Goal: Information Seeking & Learning: Find specific fact

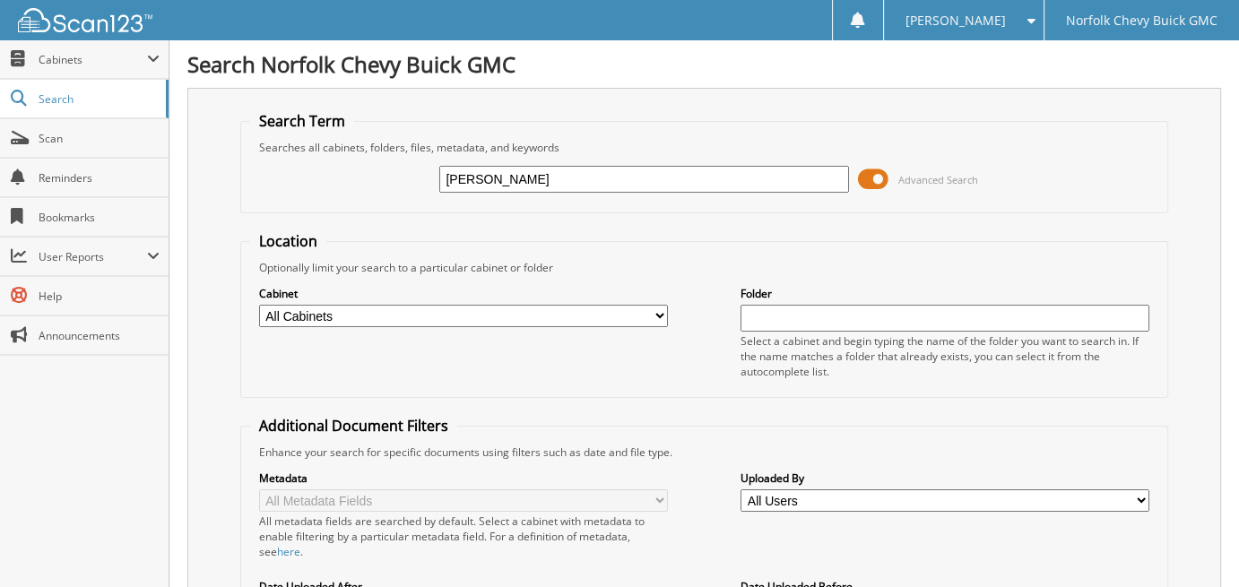
drag, startPoint x: 509, startPoint y: 187, endPoint x: 518, endPoint y: 178, distance: 12.1
click at [516, 180] on input "MICHAEL" at bounding box center [643, 179] width 409 height 27
type input "MICHAEL R BURNS"
click at [665, 260] on div "Optionally limit your search to a particular cabinet or folder" at bounding box center [704, 267] width 909 height 15
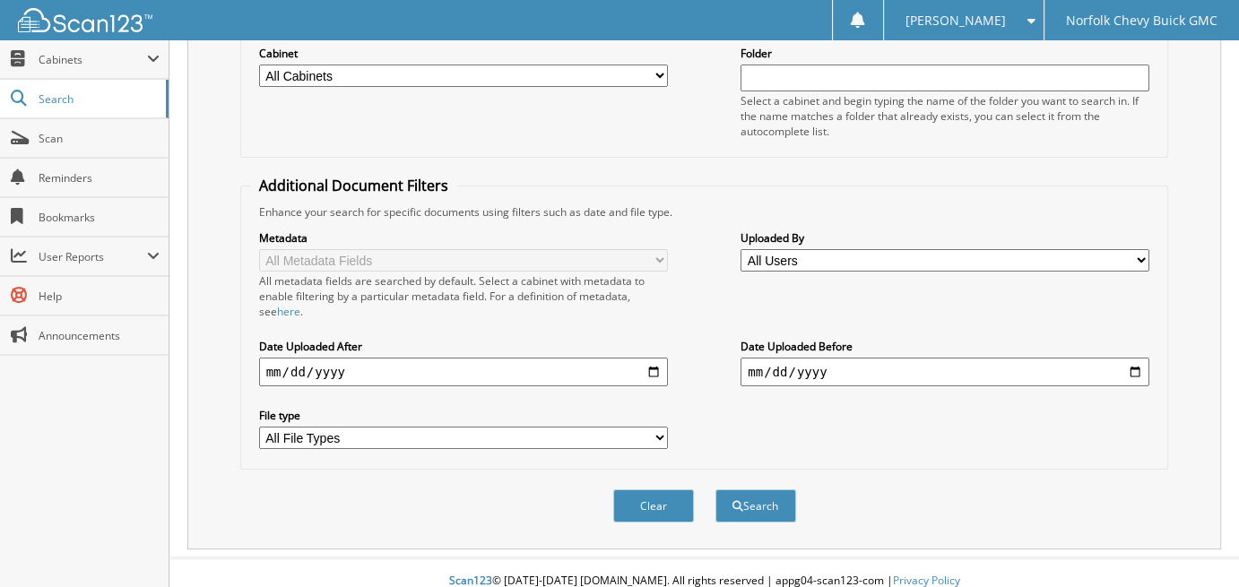
scroll to position [244, 0]
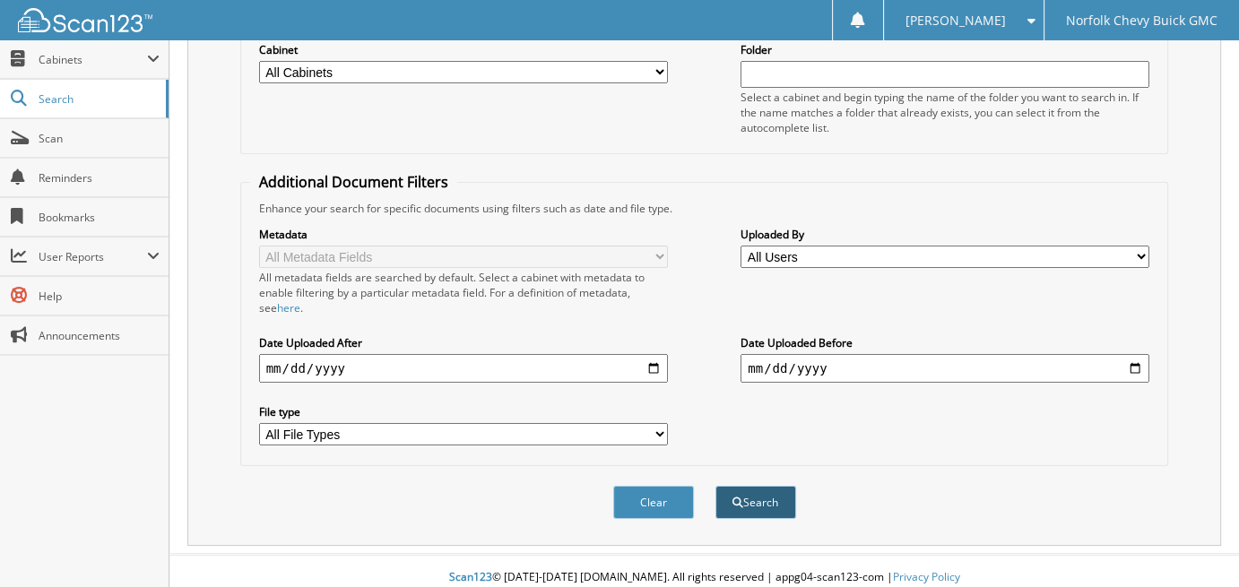
click at [759, 492] on button "Search" at bounding box center [756, 502] width 81 height 33
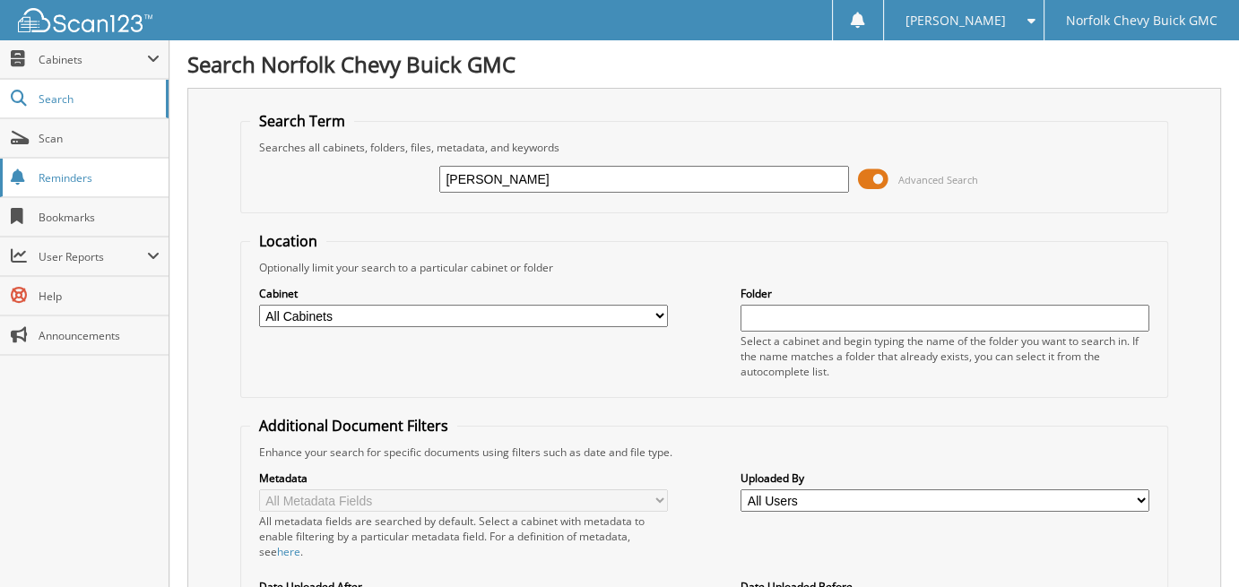
drag, startPoint x: 571, startPoint y: 166, endPoint x: 4, endPoint y: 159, distance: 566.9
click at [467, 182] on input "text" at bounding box center [643, 179] width 409 height 27
type input "EDUARDO CALDERON-VIDRIO"
click at [671, 218] on form "Search Term Searches all cabinets, folders, files, metadata, and keywords EDUAR…" at bounding box center [704, 447] width 929 height 672
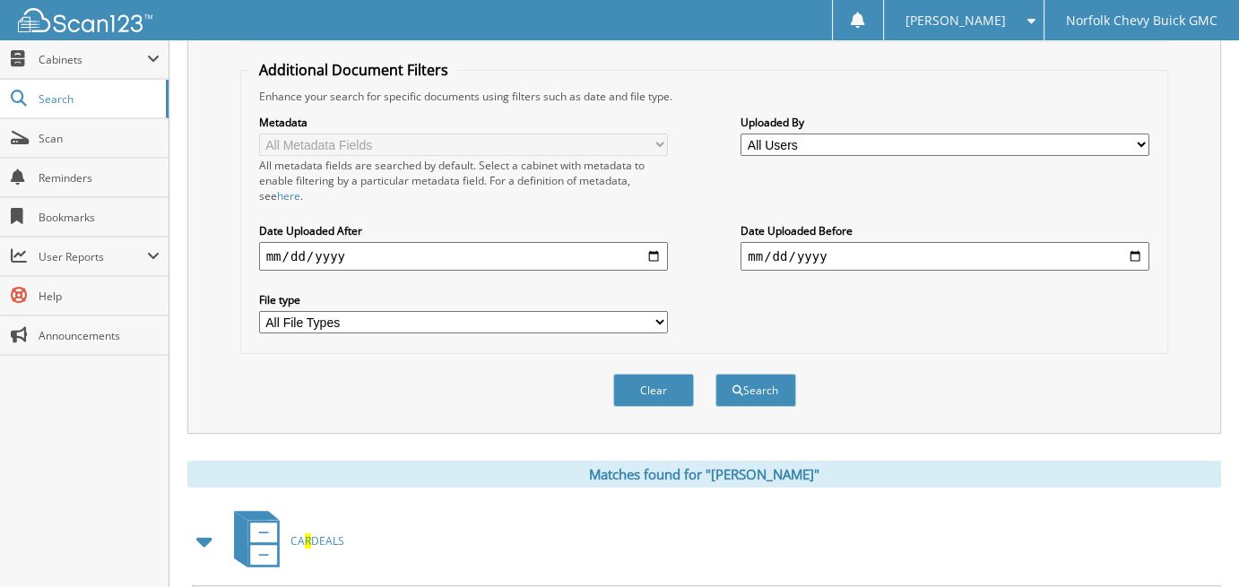
scroll to position [359, 0]
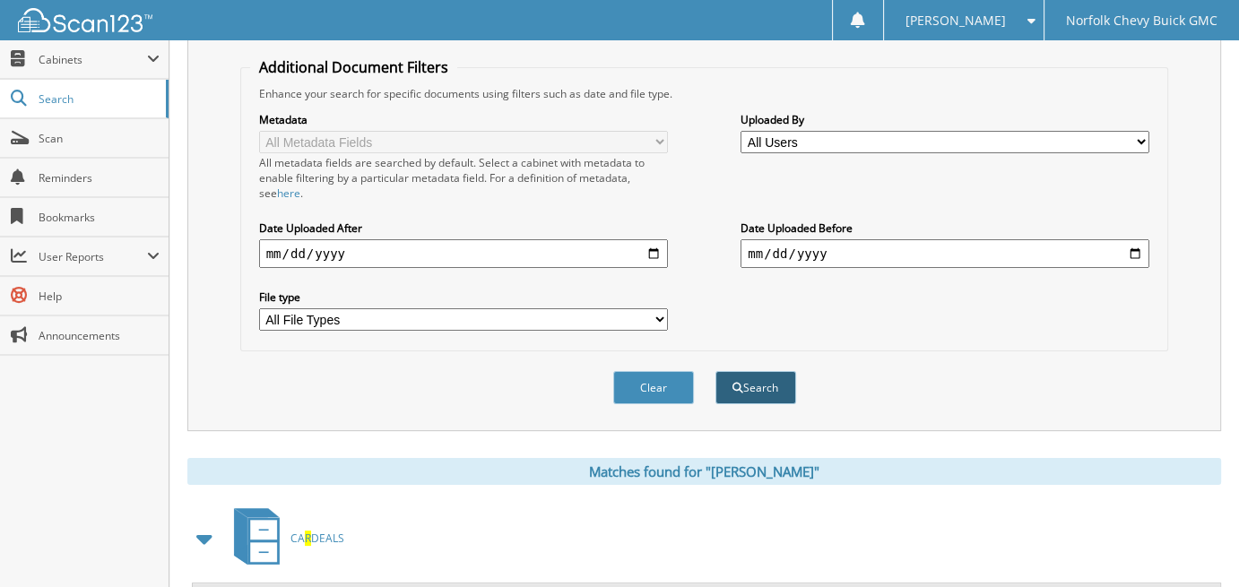
click at [771, 374] on button "Search" at bounding box center [756, 387] width 81 height 33
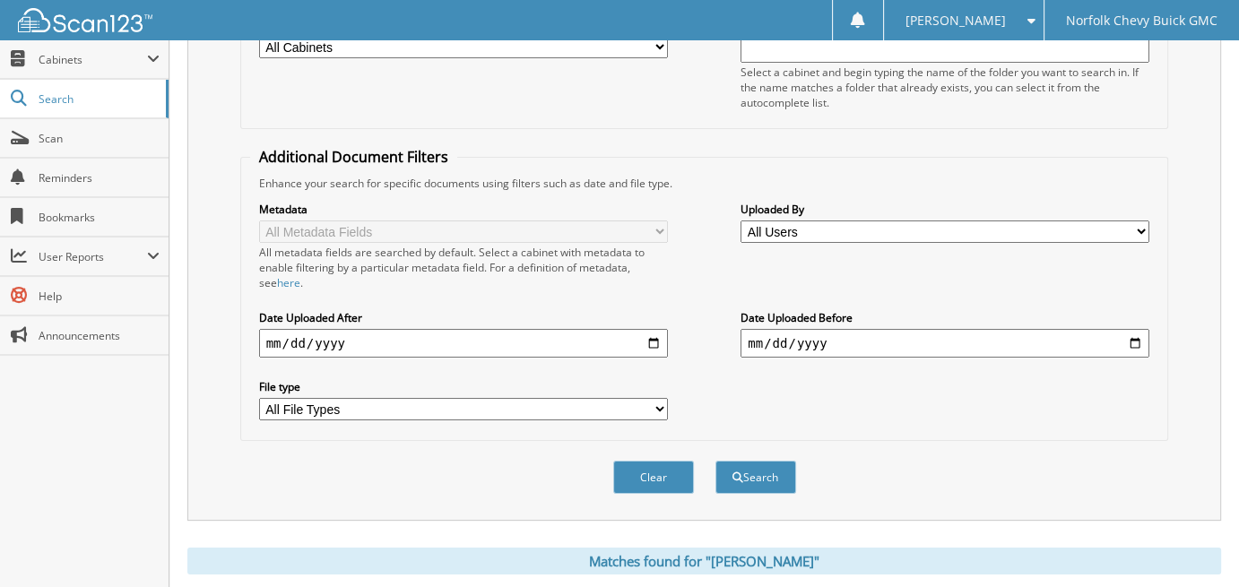
scroll to position [448, 0]
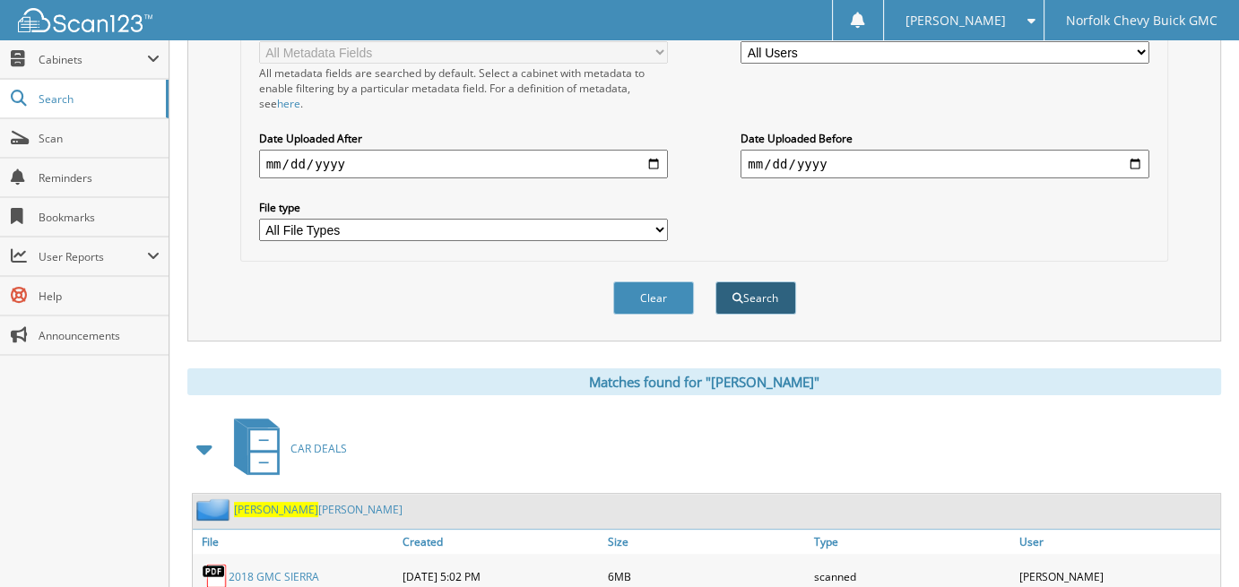
click at [753, 283] on button "Search" at bounding box center [756, 298] width 81 height 33
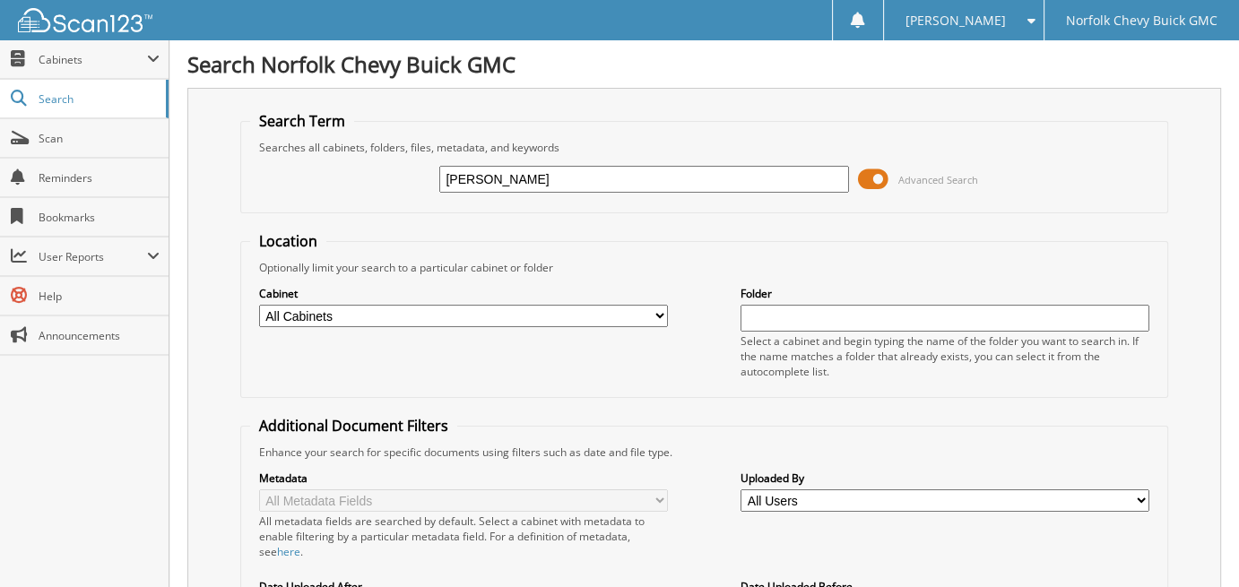
drag, startPoint x: 631, startPoint y: 178, endPoint x: 188, endPoint y: 148, distance: 444.1
click at [188, 148] on div "Search Term Searches all cabinets, folders, files, metadata, and keywords [PERS…" at bounding box center [704, 439] width 1034 height 702
type input "[PERSON_NAME]"
click at [1035, 142] on div "Searches all cabinets, folders, files, metadata, and keywords" at bounding box center [704, 147] width 909 height 15
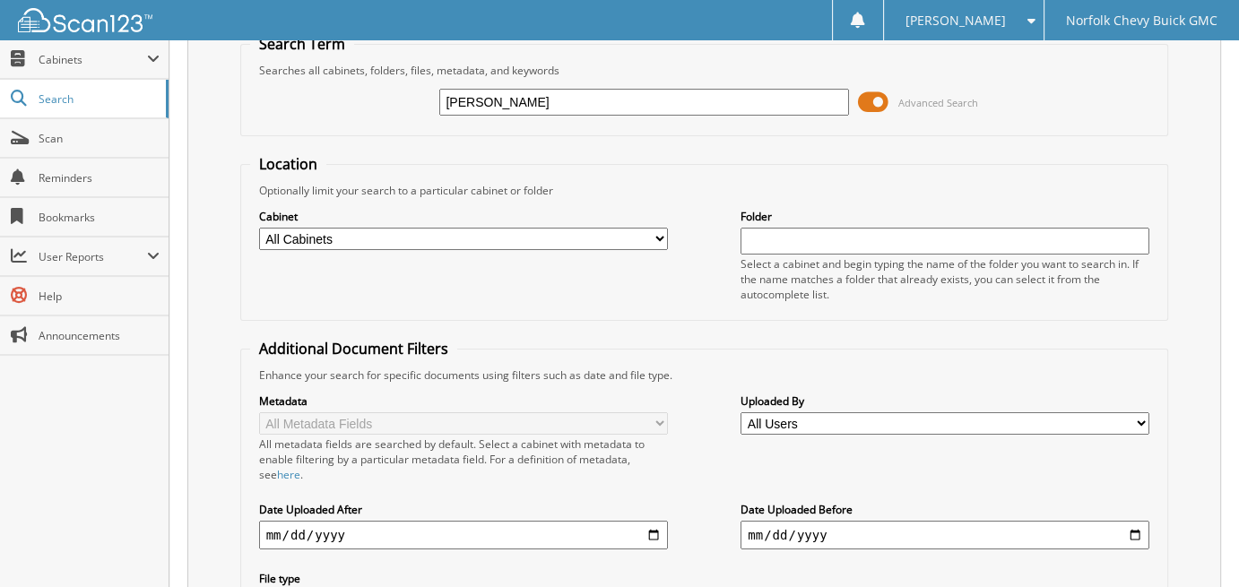
scroll to position [269, 0]
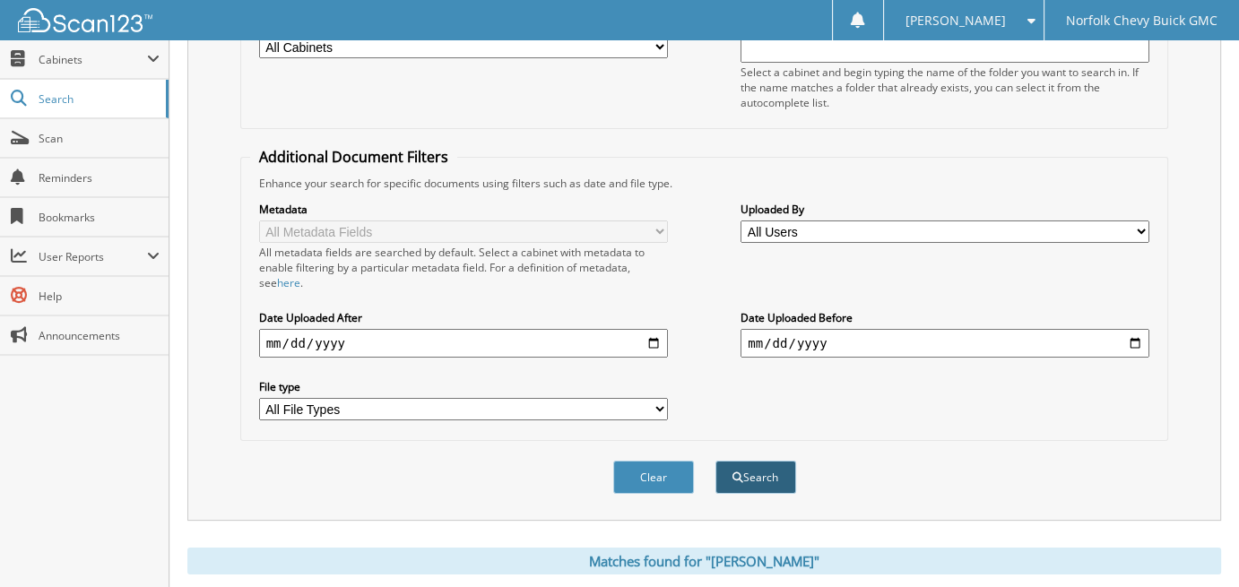
click at [759, 474] on button "Search" at bounding box center [756, 477] width 81 height 33
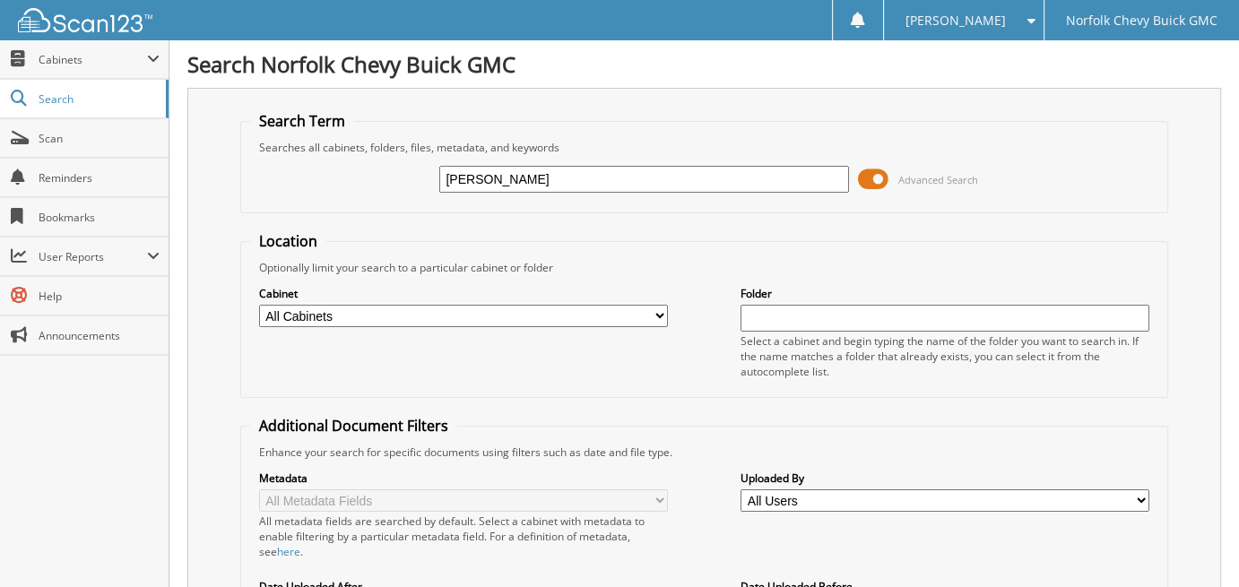
drag, startPoint x: 596, startPoint y: 176, endPoint x: 323, endPoint y: 149, distance: 274.0
click at [323, 149] on fieldset "Search Term Searches all cabinets, folders, files, metadata, and keywords [PERS…" at bounding box center [704, 162] width 929 height 102
click at [998, 15] on span "[PERSON_NAME]" at bounding box center [956, 20] width 100 height 11
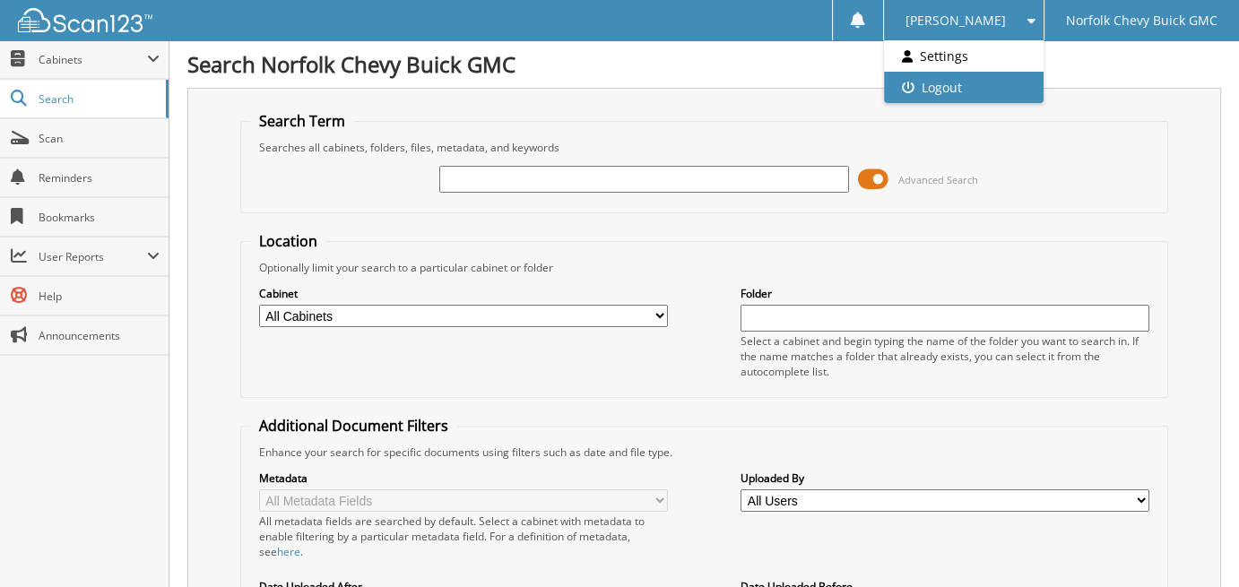
click at [997, 84] on link "Logout" at bounding box center [964, 87] width 161 height 31
